Goal: Information Seeking & Learning: Learn about a topic

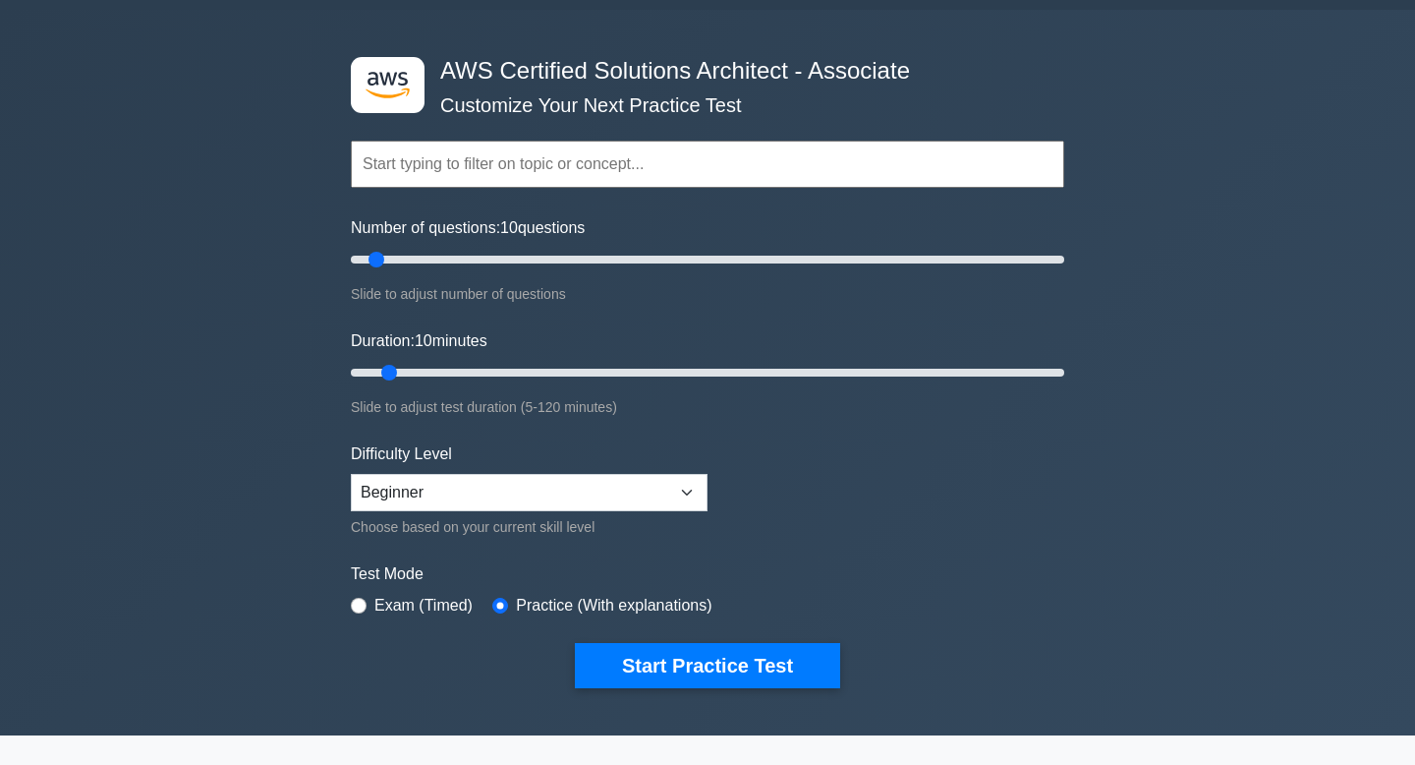
scroll to position [67, 0]
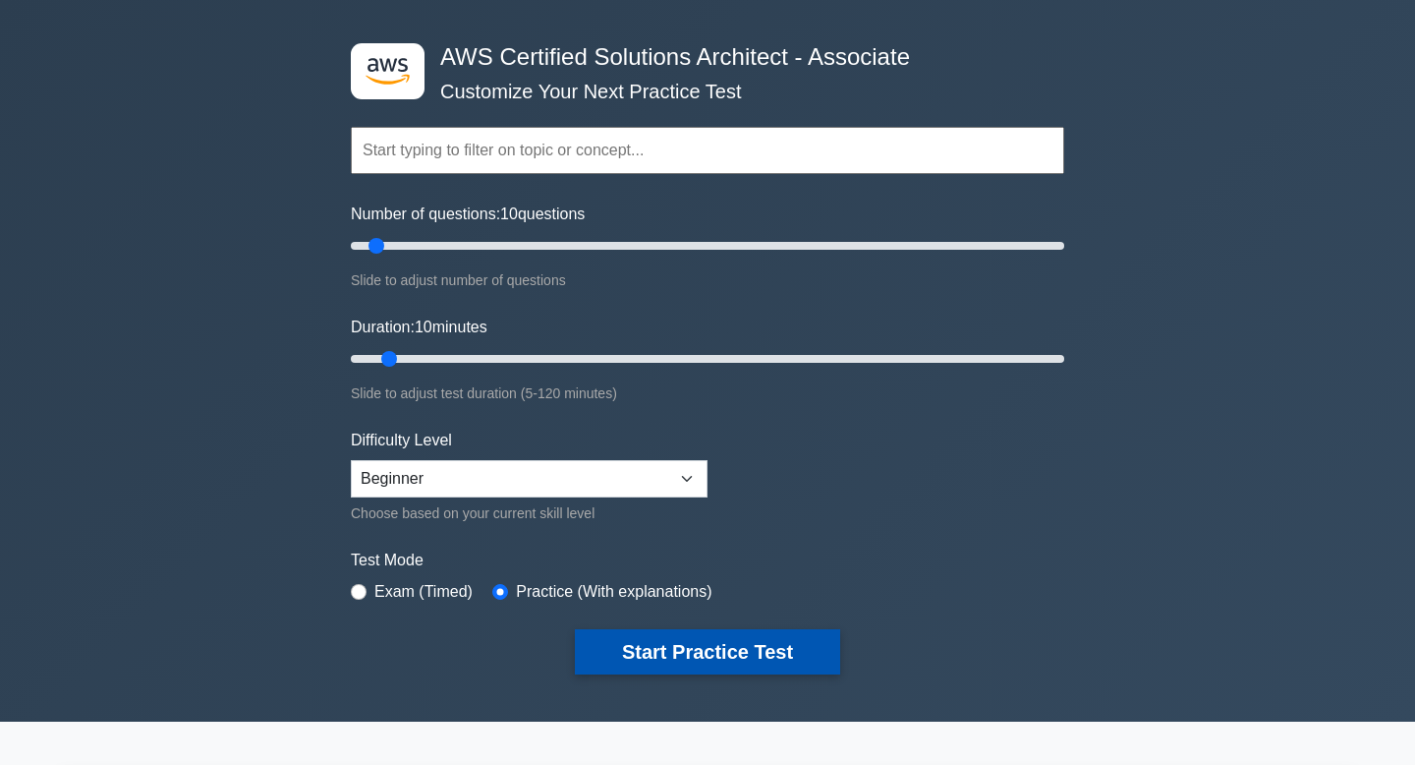
click at [692, 643] on button "Start Practice Test" at bounding box center [707, 651] width 265 height 45
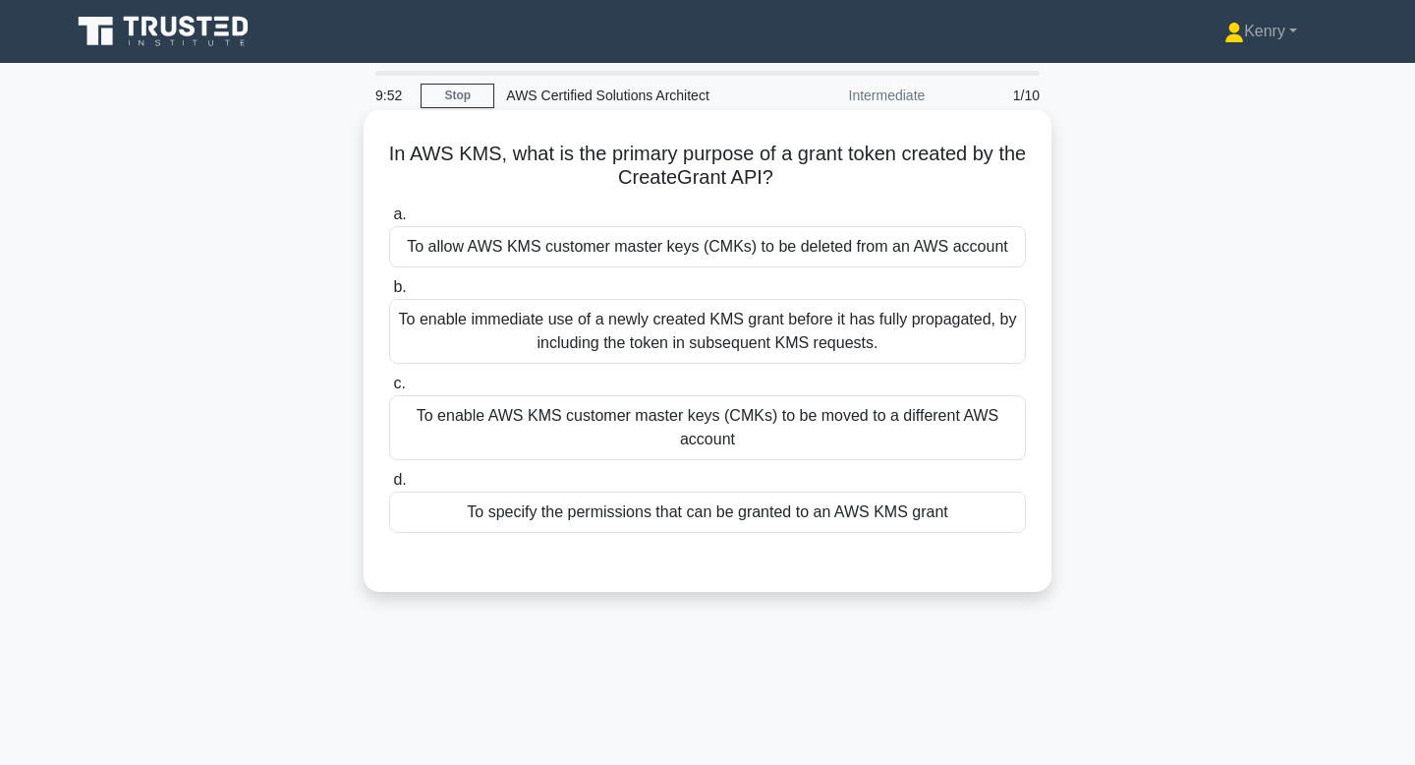
click at [603, 348] on div "To enable immediate use of a newly created KMS grant before it has fully propag…" at bounding box center [707, 331] width 637 height 65
click at [389, 294] on input "b. To enable immediate use of a newly created KMS grant before it has fully pro…" at bounding box center [389, 287] width 0 height 13
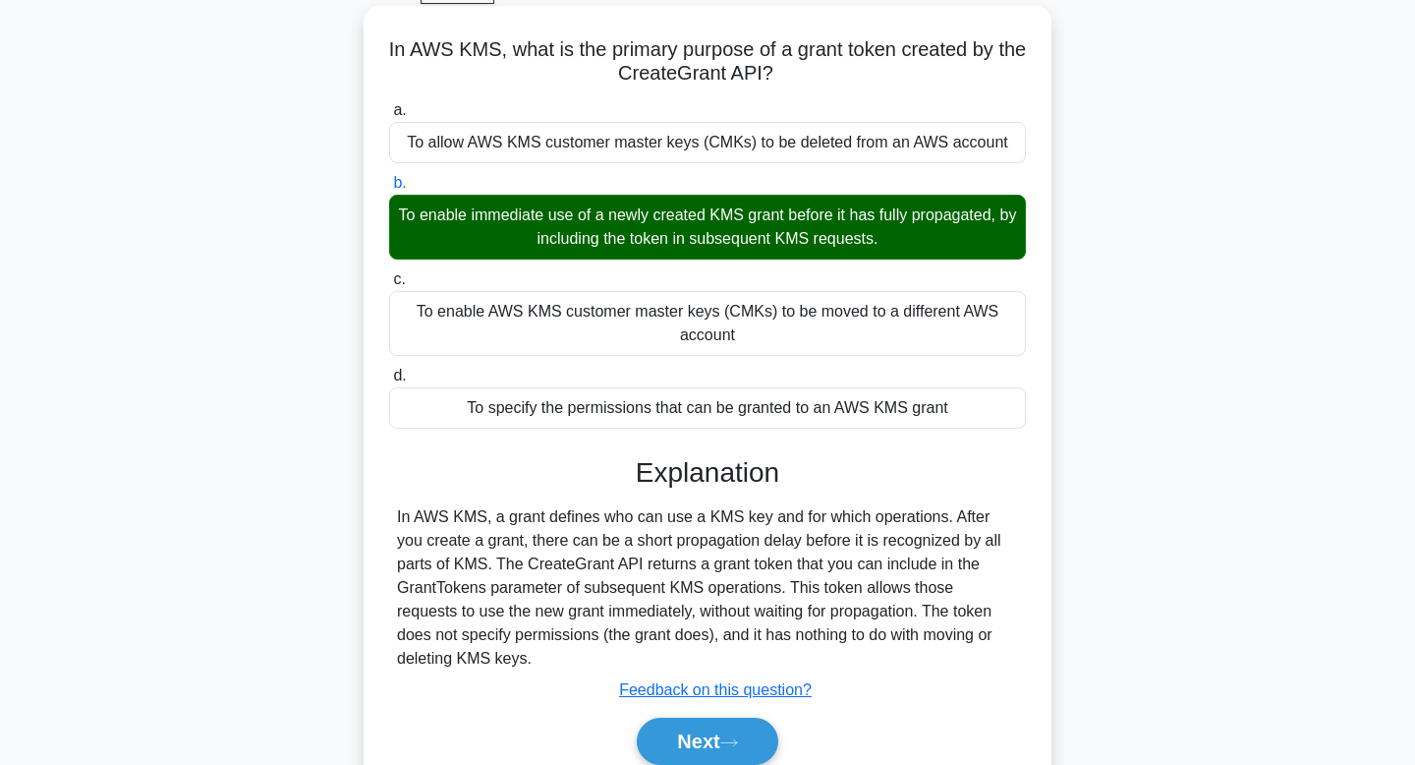
scroll to position [297, 0]
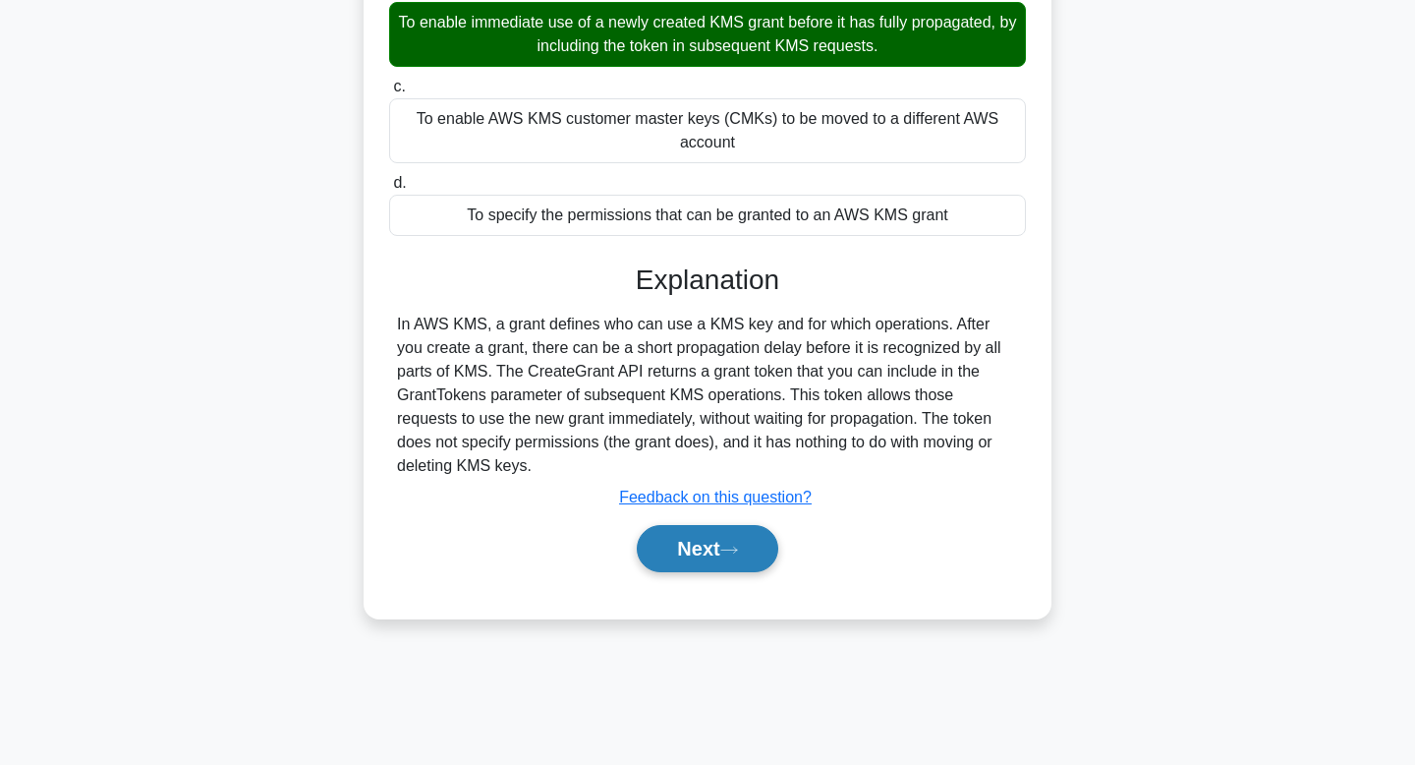
click at [713, 554] on button "Next" at bounding box center [707, 548] width 141 height 47
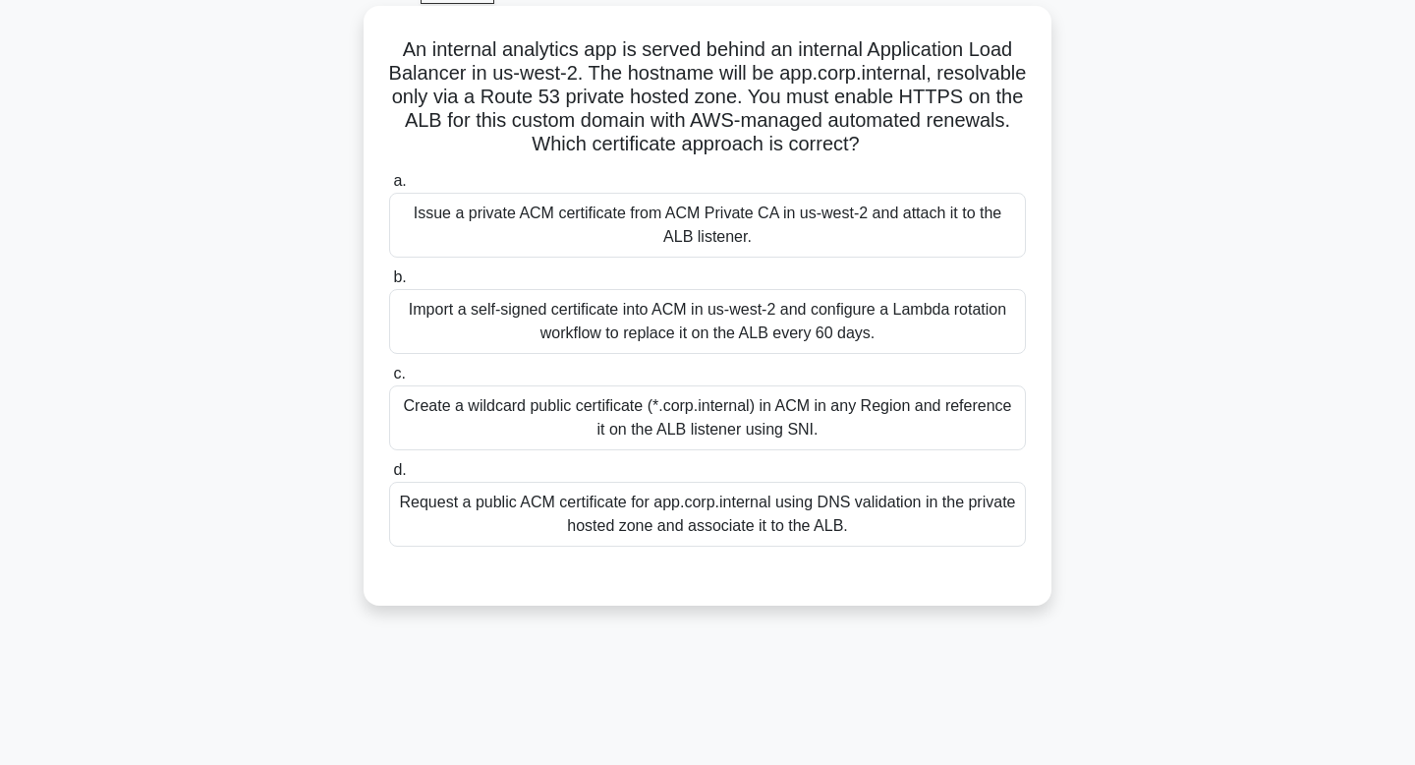
scroll to position [95, 0]
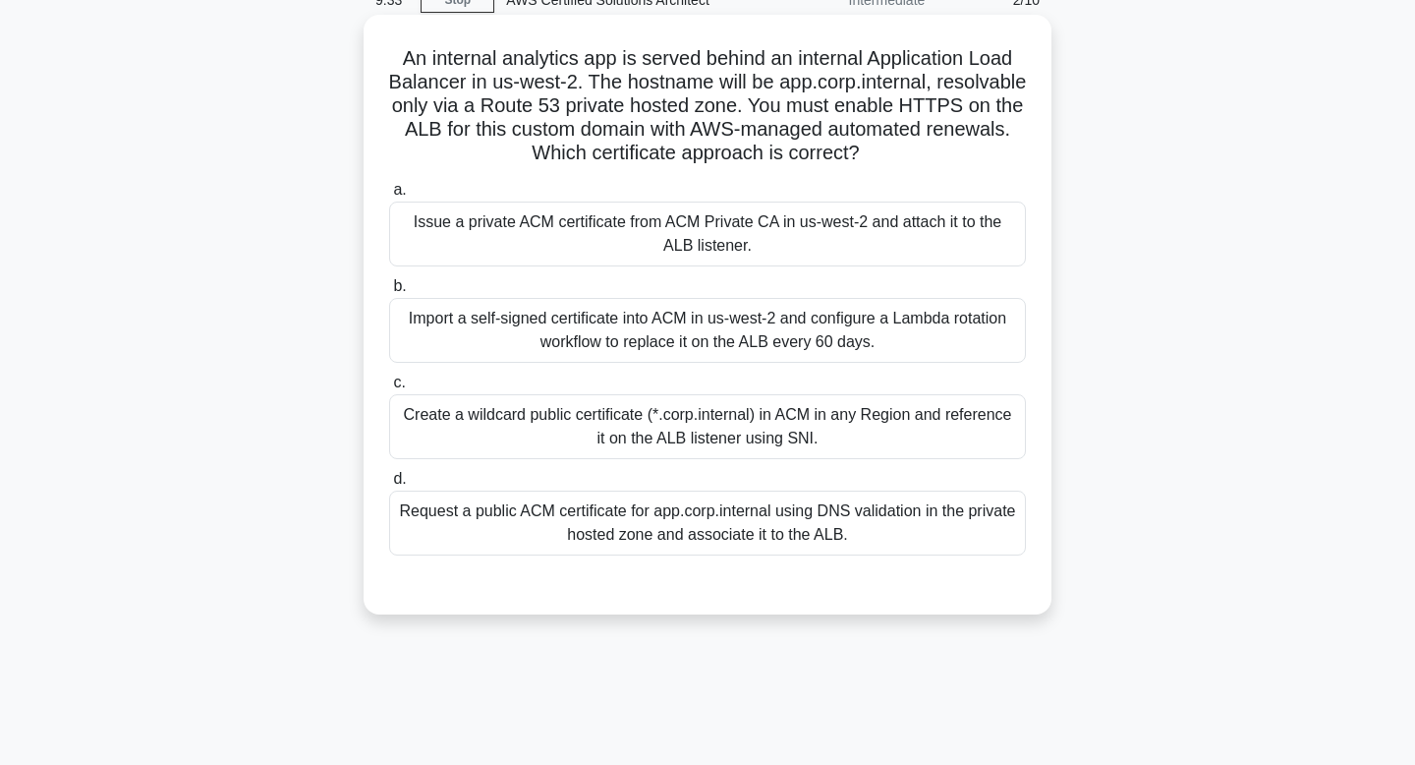
click at [536, 327] on div "Import a self-signed certificate into ACM in us-west-2 and configure a Lambda r…" at bounding box center [707, 330] width 637 height 65
click at [389, 293] on input "b. Import a self-signed certificate into ACM in us-west-2 and configure a Lambd…" at bounding box center [389, 286] width 0 height 13
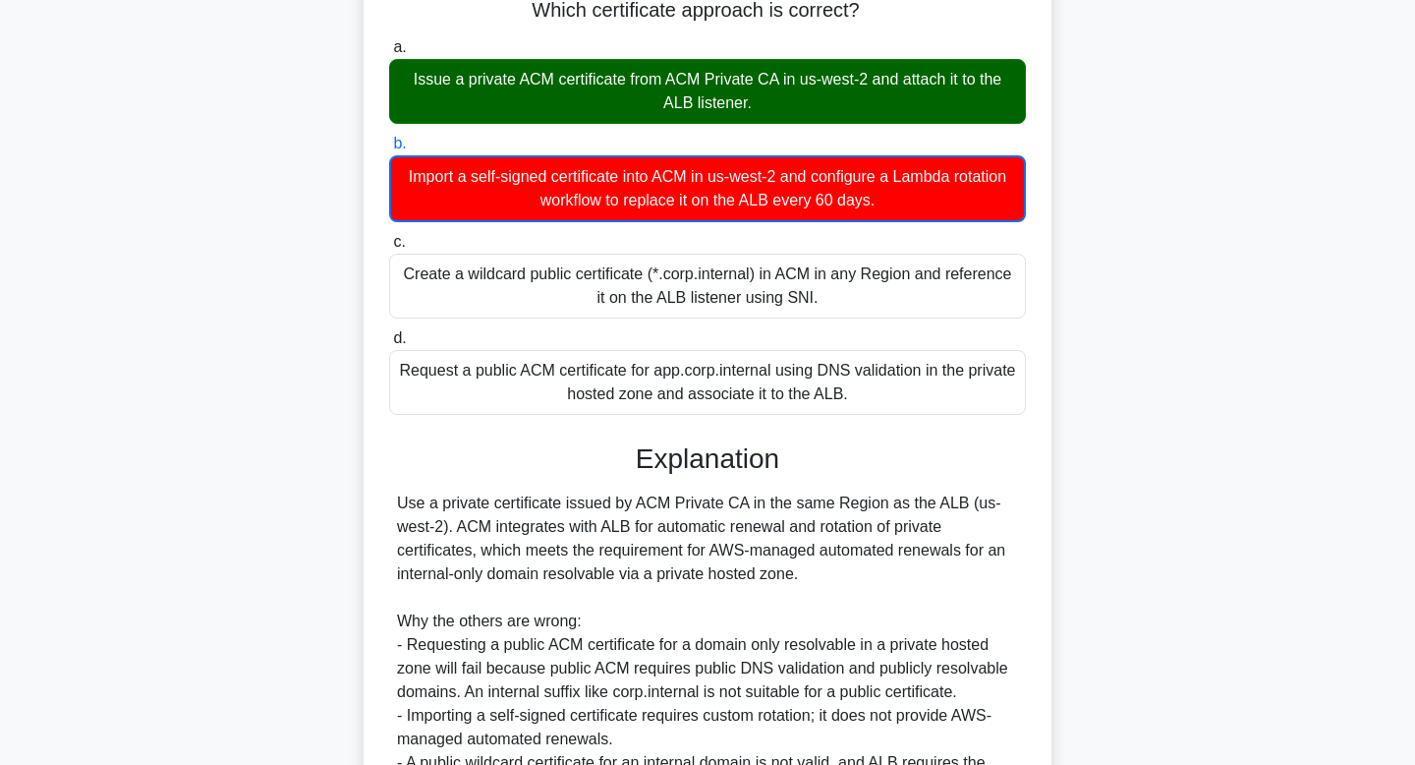
scroll to position [473, 0]
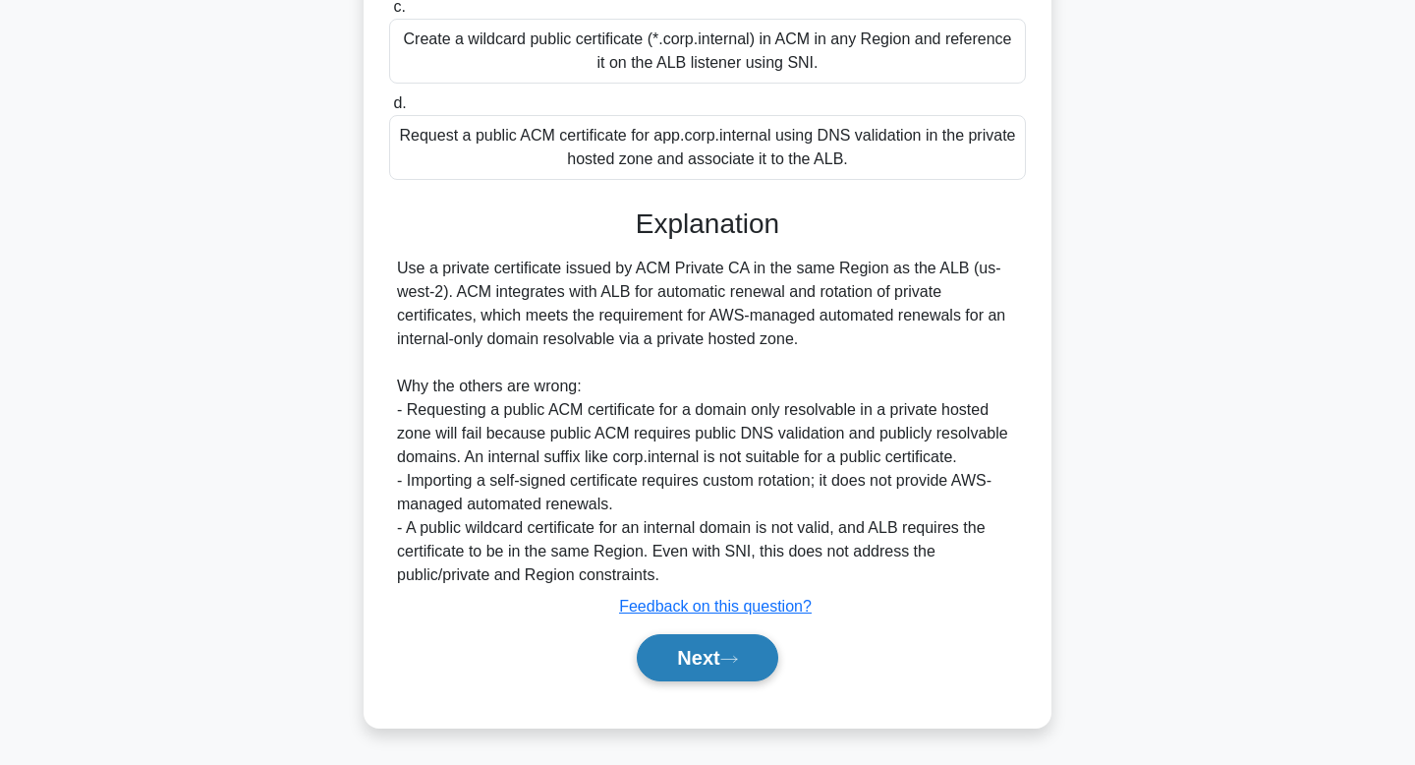
click at [727, 671] on button "Next" at bounding box center [707, 657] width 141 height 47
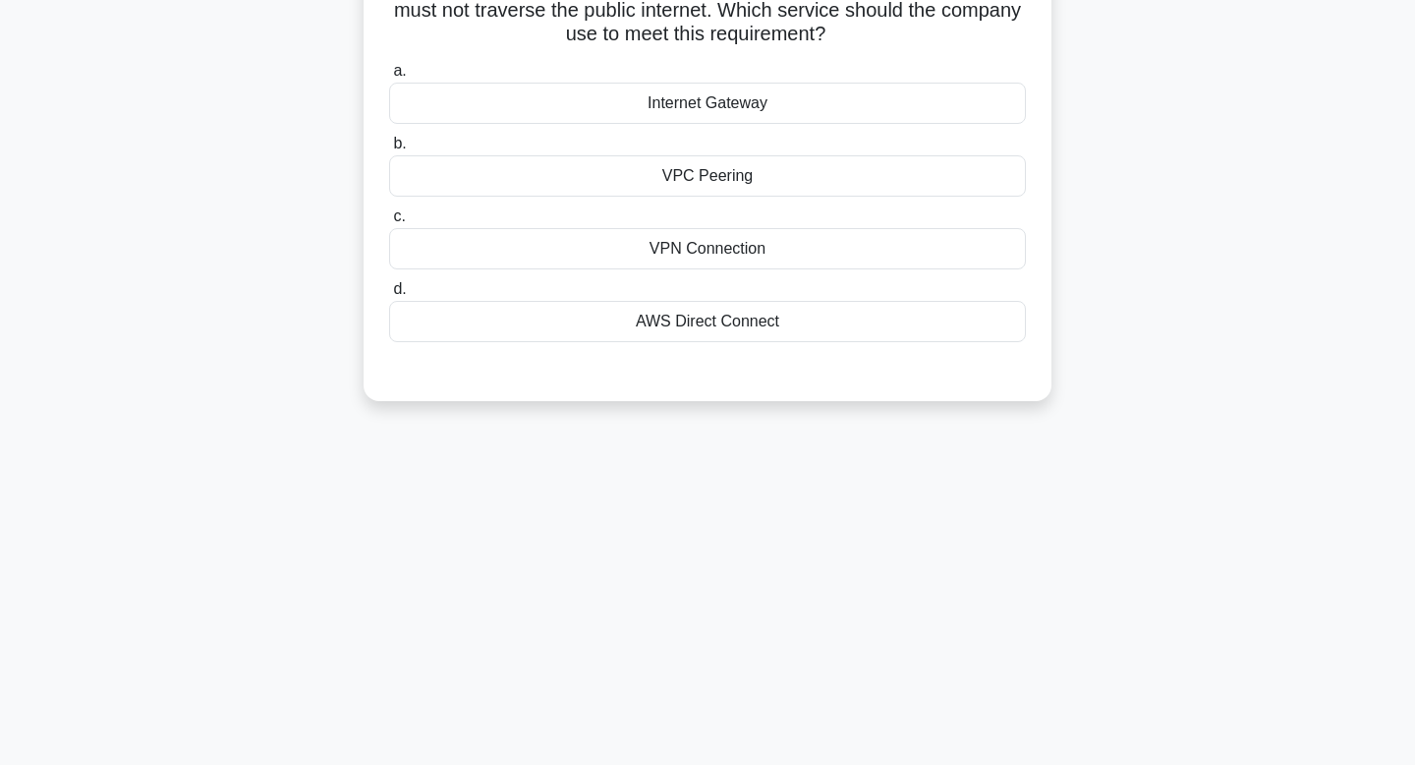
scroll to position [0, 0]
